Goal: Complete application form

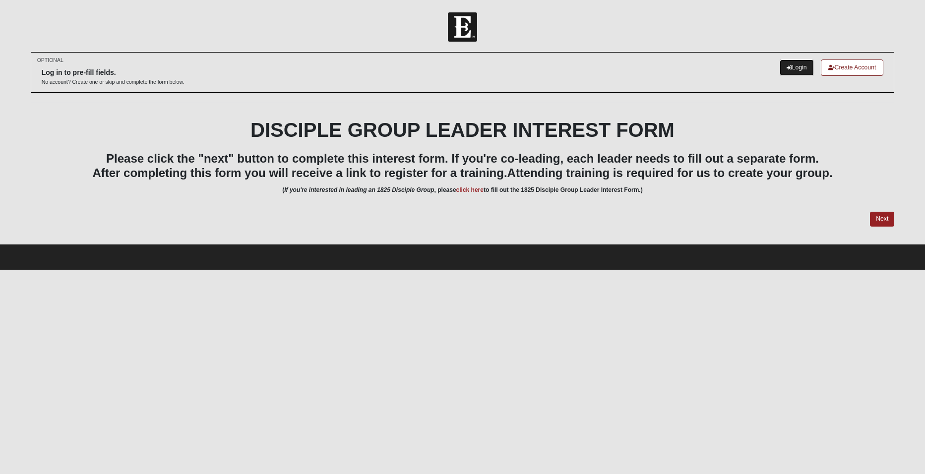
click at [782, 63] on link "Login" at bounding box center [797, 68] width 34 height 16
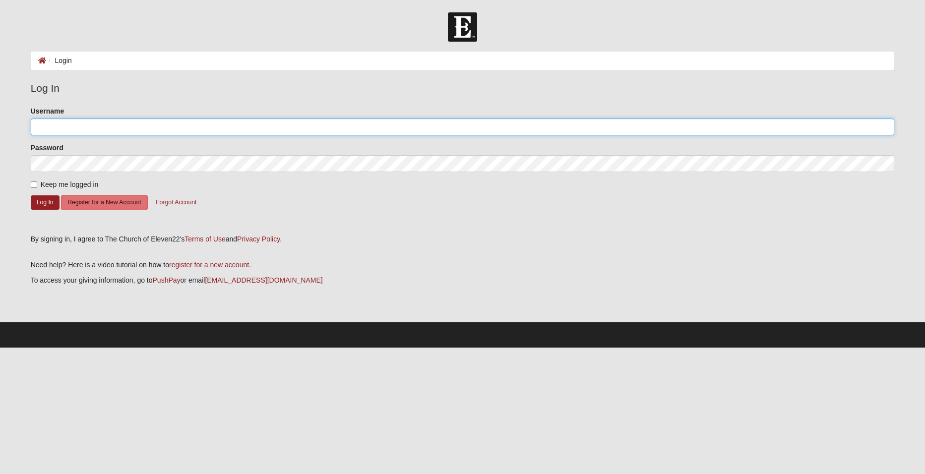
click at [127, 122] on input "Username" at bounding box center [463, 127] width 864 height 17
type input "[EMAIL_ADDRESS][DOMAIN_NAME]"
click at [33, 183] on input "Keep me logged in" at bounding box center [34, 185] width 6 height 6
checkbox input "true"
click at [44, 199] on button "Log In" at bounding box center [45, 202] width 29 height 14
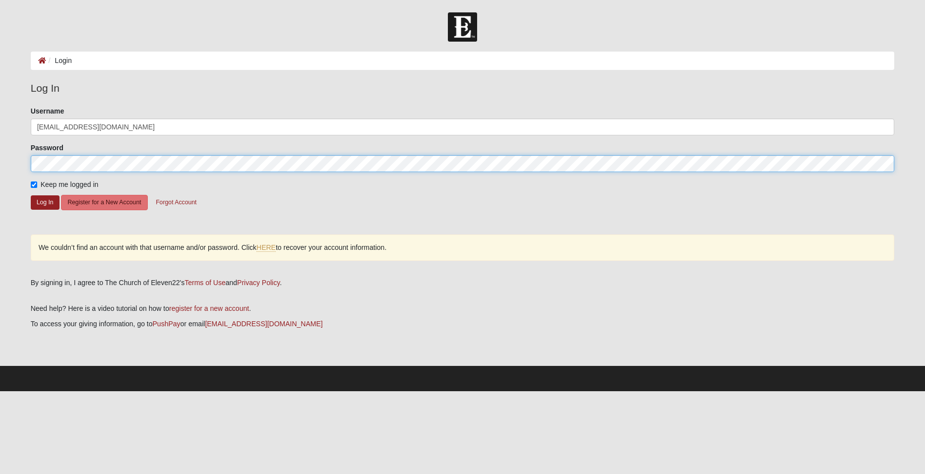
click at [17, 158] on form "Log In Login Login Error Log In Please correct the following: Username mvcaple@…" at bounding box center [462, 201] width 925 height 379
click at [41, 202] on button "Log In" at bounding box center [45, 202] width 29 height 14
click at [0, 164] on html "Log In Login Login Error Log In Please correct the following: Username mvcaple@…" at bounding box center [462, 195] width 925 height 391
click at [300, 207] on form "Please correct the following: Username mvcaple@yahoo.com Password Keep me logge…" at bounding box center [463, 167] width 864 height 122
drag, startPoint x: 103, startPoint y: 126, endPoint x: 64, endPoint y: 123, distance: 38.8
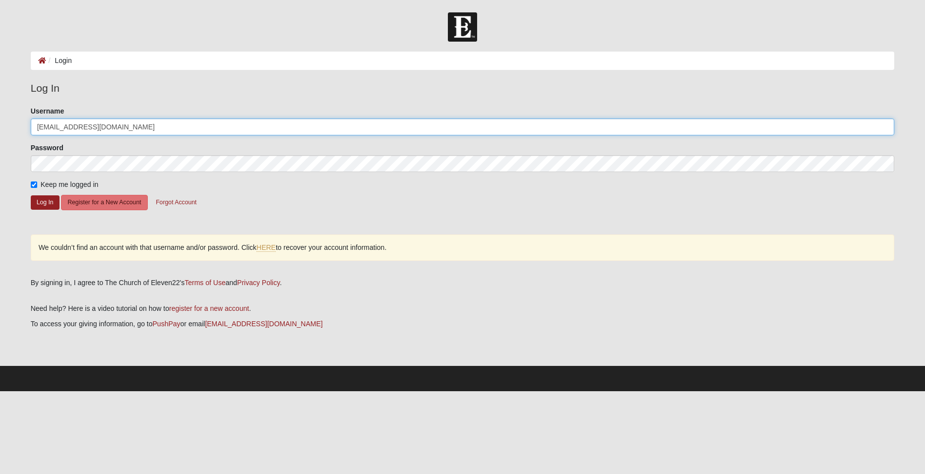
click at [64, 123] on input "mvcaple@yahoo.com" at bounding box center [463, 127] width 864 height 17
type input "mvcaple"
click at [306, 194] on form "Please correct the following: Username mvcaple Password Keep me logged in Log I…" at bounding box center [463, 167] width 864 height 122
click at [0, 159] on form "Log In Login Login Error Log In Please correct the following: Username mvcaple …" at bounding box center [462, 201] width 925 height 379
click at [43, 201] on button "Log In" at bounding box center [45, 202] width 29 height 14
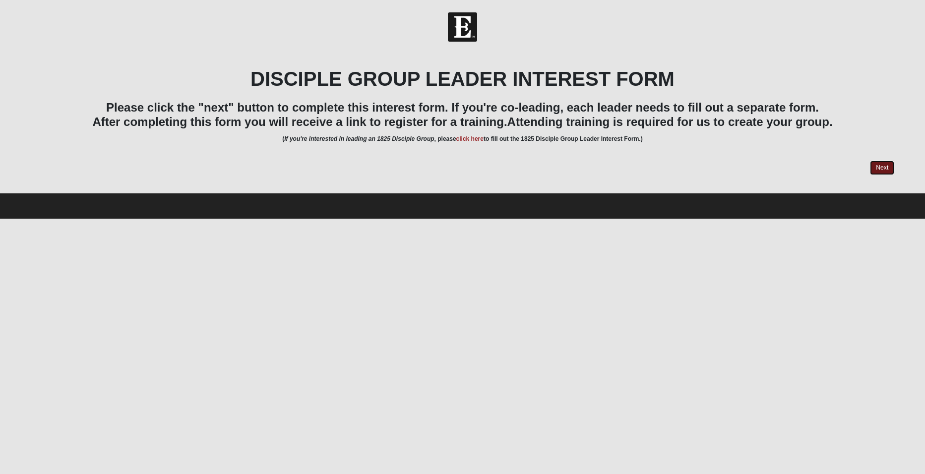
click at [876, 166] on link "Next" at bounding box center [882, 168] width 24 height 14
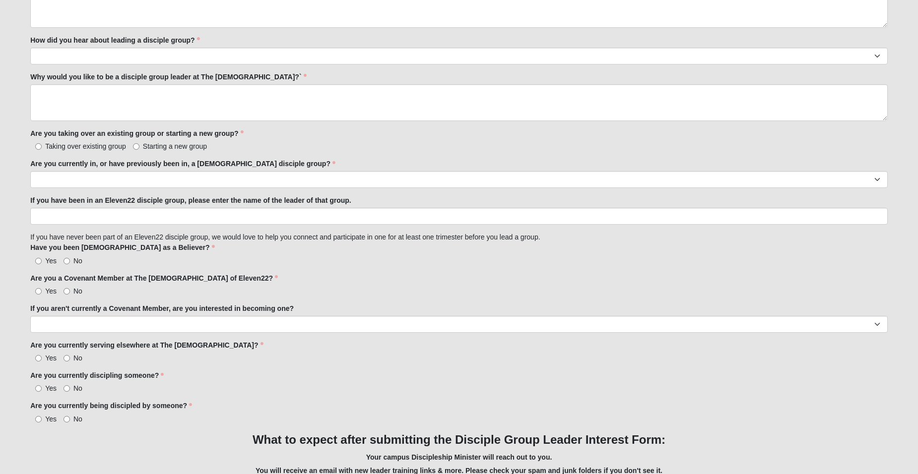
scroll to position [678, 0]
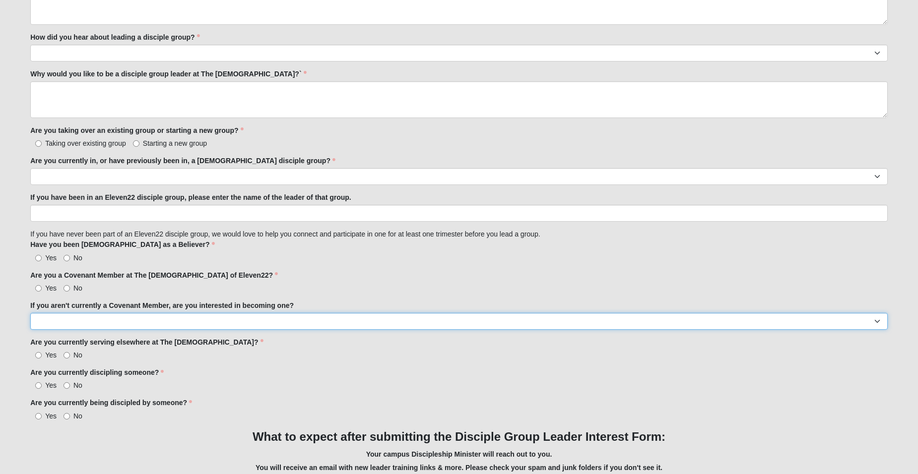
click at [878, 322] on select "Yes No" at bounding box center [458, 321] width 857 height 17
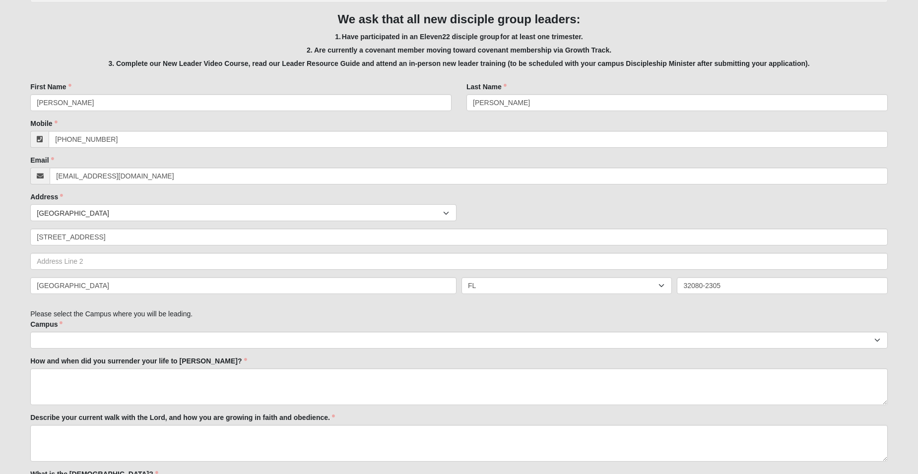
scroll to position [159, 0]
